Goal: Register for event/course

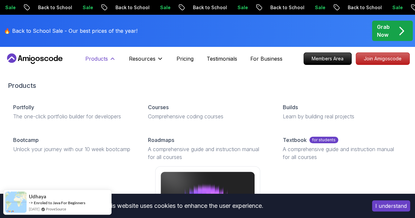
click at [110, 59] on icon at bounding box center [112, 59] width 7 height 7
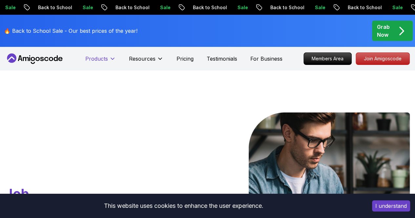
click at [110, 59] on icon at bounding box center [112, 59] width 7 height 7
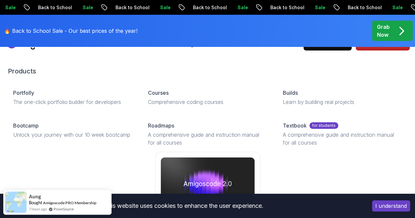
scroll to position [15, 0]
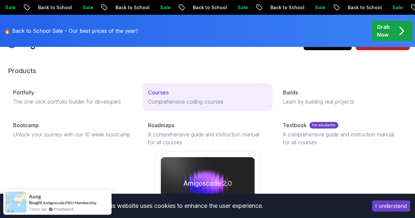
click at [148, 97] on p "Courses" at bounding box center [158, 93] width 21 height 8
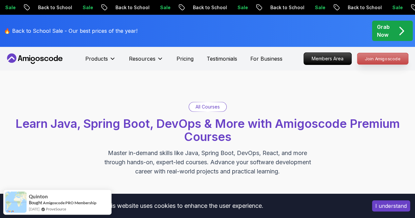
click at [379, 56] on p "Join Amigoscode" at bounding box center [383, 58] width 51 height 11
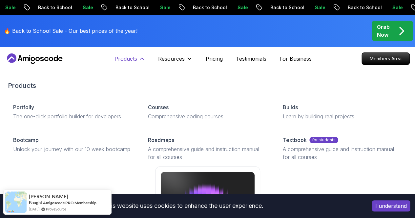
click at [145, 58] on icon at bounding box center [142, 59] width 7 height 7
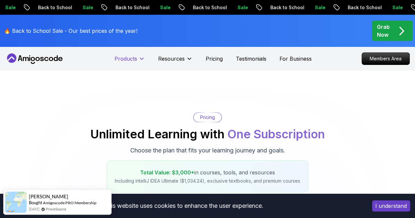
click at [141, 58] on icon at bounding box center [141, 59] width 3 height 2
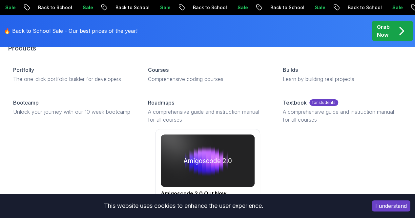
scroll to position [38, 0]
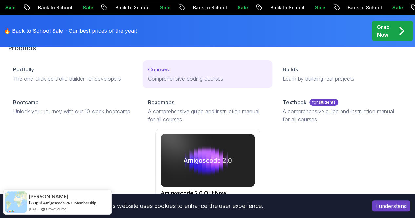
click at [148, 74] on p "Courses" at bounding box center [158, 70] width 21 height 8
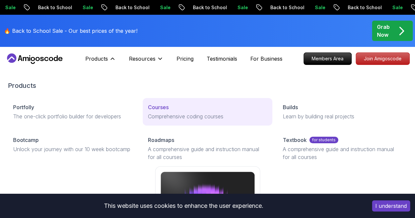
click at [148, 111] on p "Courses" at bounding box center [158, 107] width 21 height 8
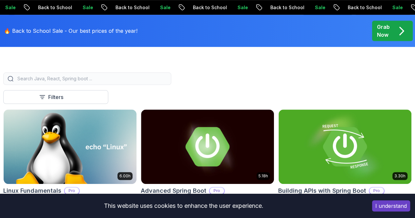
scroll to position [169, 0]
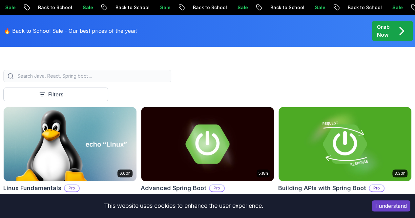
click at [0, 0] on p "Course" at bounding box center [0, 0] width 0 height 0
click at [0, 0] on p "course" at bounding box center [0, 0] width 0 height 0
click at [0, 0] on p "Course" at bounding box center [0, 0] width 0 height 0
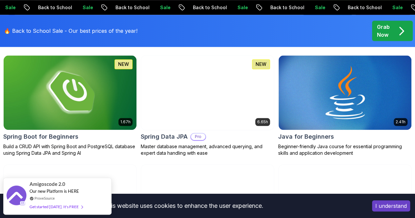
scroll to position [338, 0]
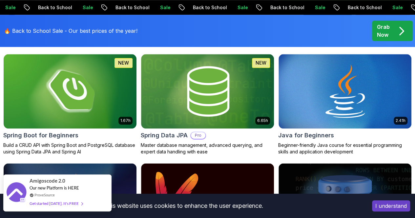
click at [62, 202] on div "Get started [DATE]. It's FREE" at bounding box center [56, 204] width 53 height 8
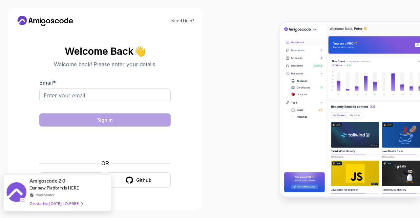
click at [57, 205] on div "Get started [DATE]. It's FREE" at bounding box center [56, 204] width 53 height 8
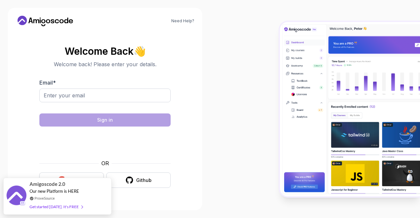
click at [83, 176] on button "Google" at bounding box center [71, 180] width 64 height 15
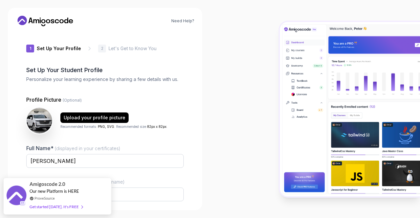
type input "mightyhawk178ce"
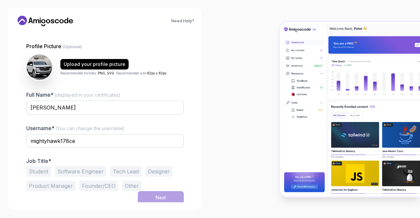
scroll to position [53, 0]
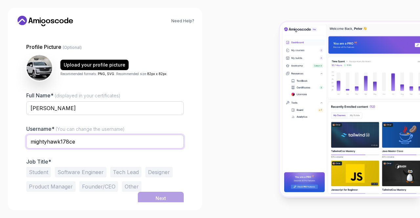
click at [86, 145] on input "mightyhawk178ce" at bounding box center [105, 142] width 158 height 14
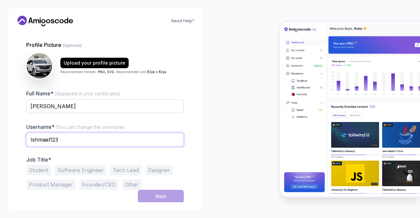
scroll to position [55, 0]
type input "Ishmael123"
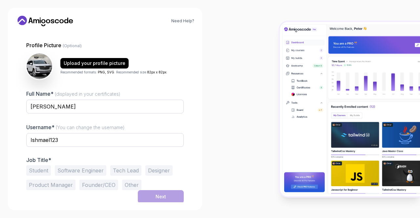
click at [227, 137] on div at bounding box center [315, 109] width 210 height 218
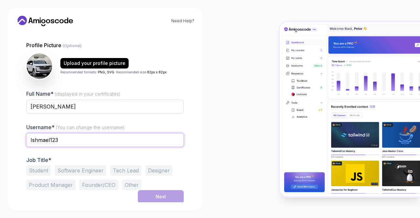
click at [87, 142] on input "Ishmael123" at bounding box center [105, 140] width 158 height 14
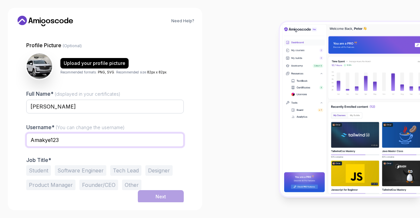
type input "Amakye123"
